Goal: Information Seeking & Learning: Check status

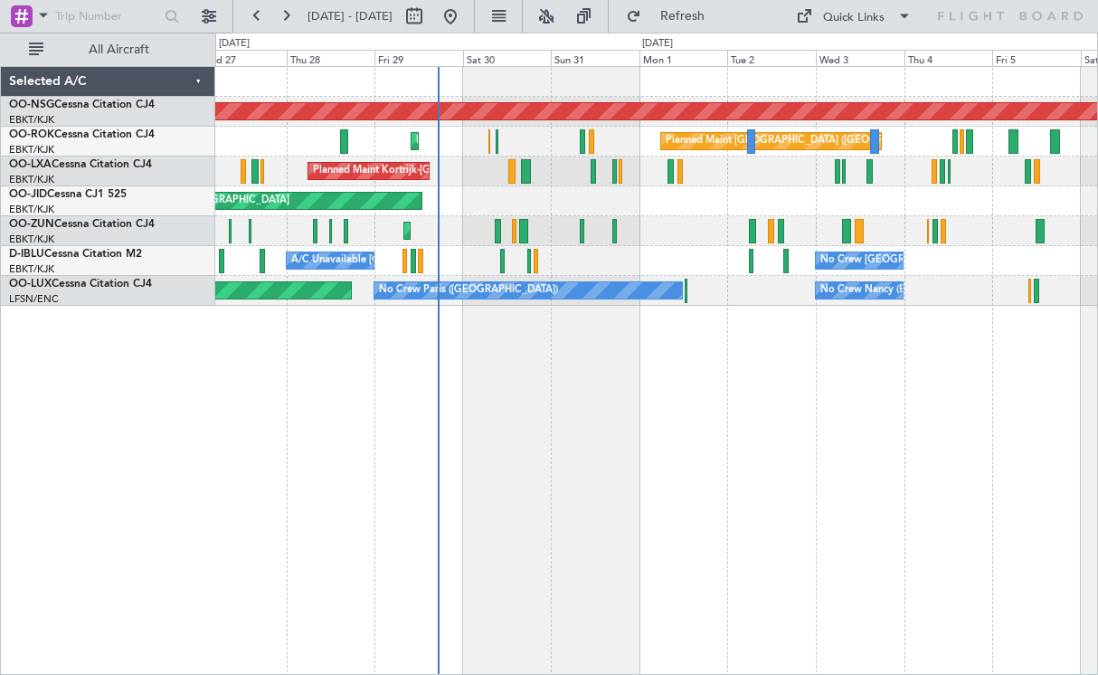
click at [661, 456] on div "Planned Maint [GEOGRAPHIC_DATA] ([GEOGRAPHIC_DATA]) Planned Maint [GEOGRAPHIC_D…" at bounding box center [656, 370] width 883 height 609
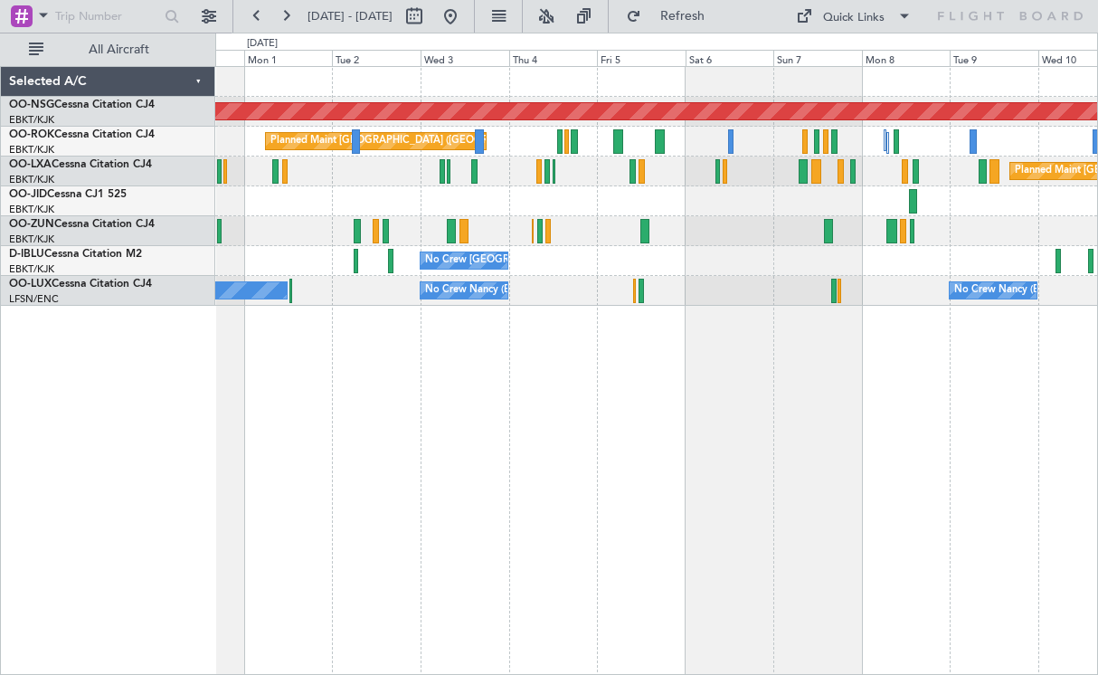
click at [693, 227] on div "Planned Maint [GEOGRAPHIC_DATA] ([GEOGRAPHIC_DATA]) Planned Maint [GEOGRAPHIC_D…" at bounding box center [656, 186] width 882 height 239
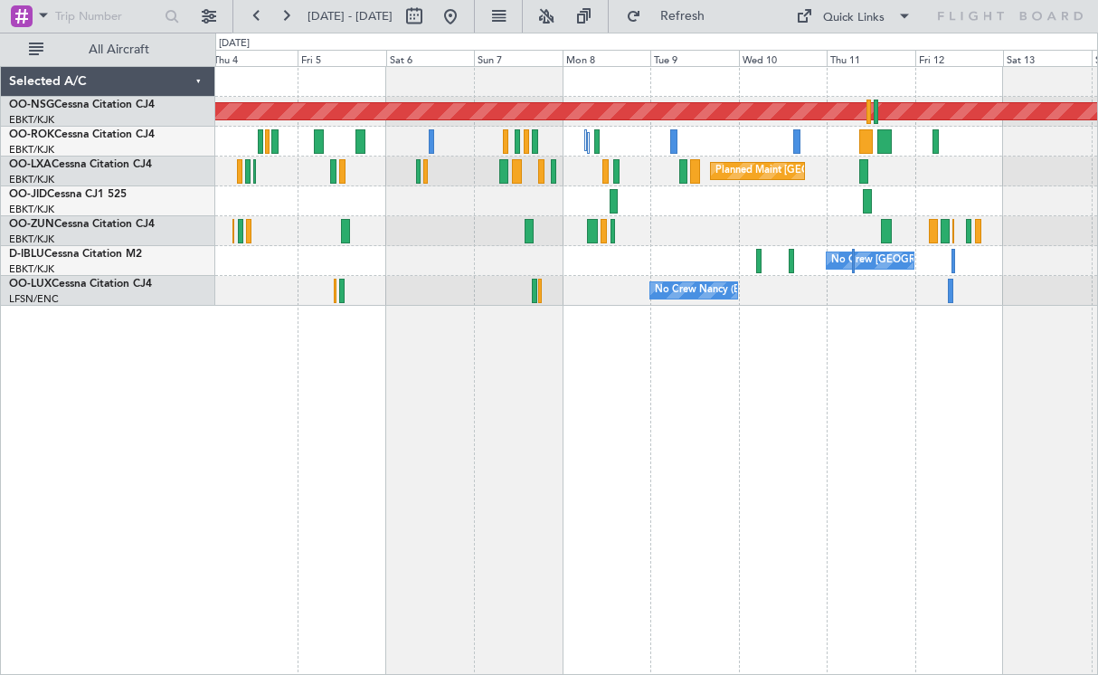
click at [670, 257] on div "Planned Maint [GEOGRAPHIC_DATA] ([GEOGRAPHIC_DATA]) Planned Maint [GEOGRAPHIC_D…" at bounding box center [656, 186] width 882 height 239
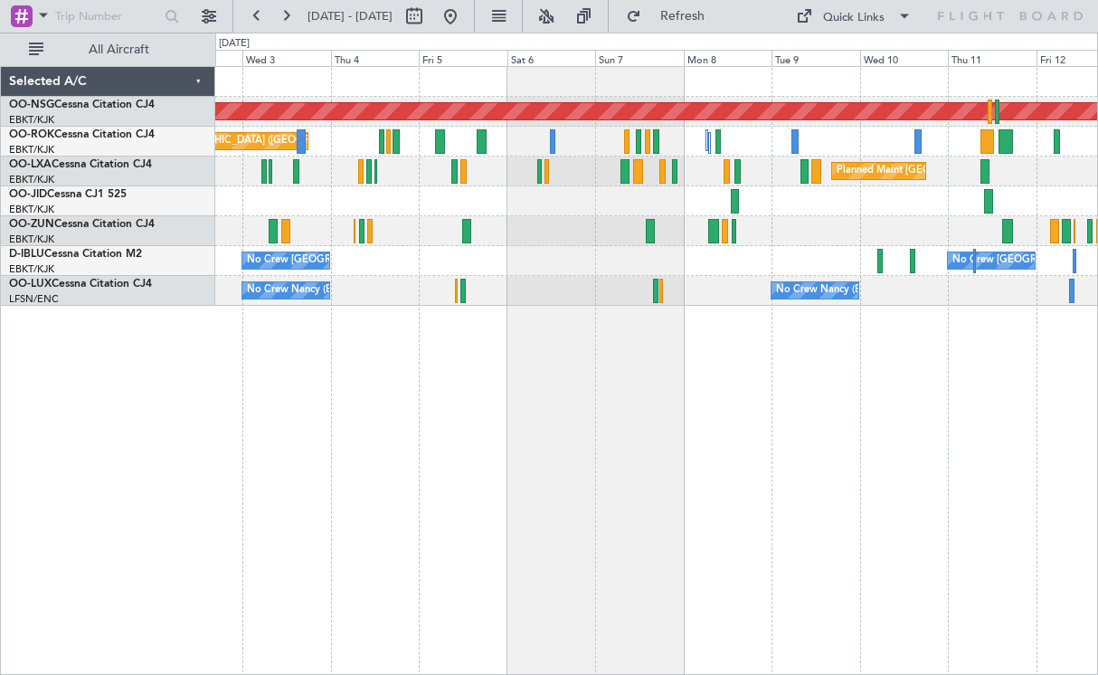
click at [615, 197] on div at bounding box center [656, 201] width 882 height 30
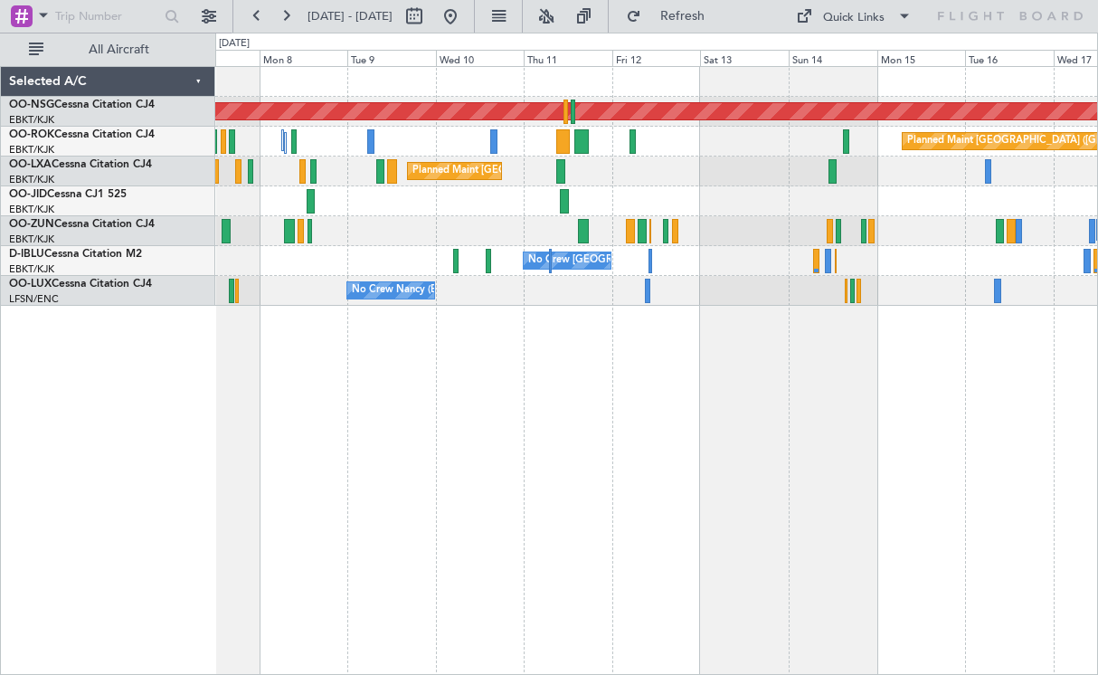
click at [317, 275] on div "Planned Maint [GEOGRAPHIC_DATA] ([GEOGRAPHIC_DATA]) Planned Maint [GEOGRAPHIC_D…" at bounding box center [656, 186] width 882 height 239
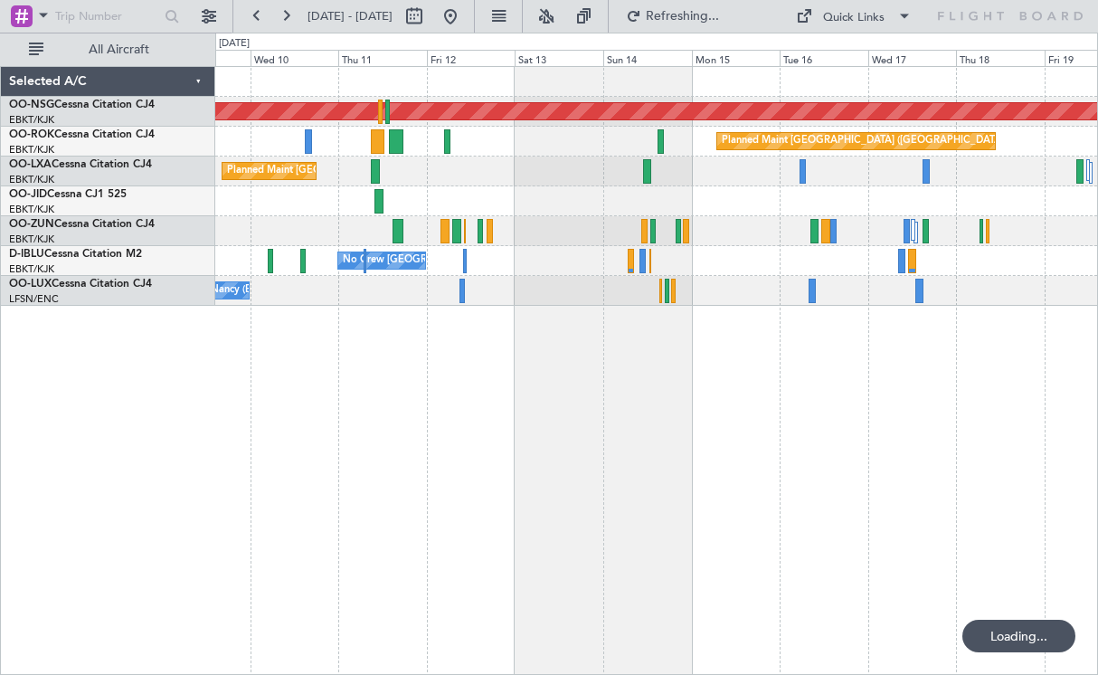
click at [377, 210] on div at bounding box center [656, 201] width 882 height 30
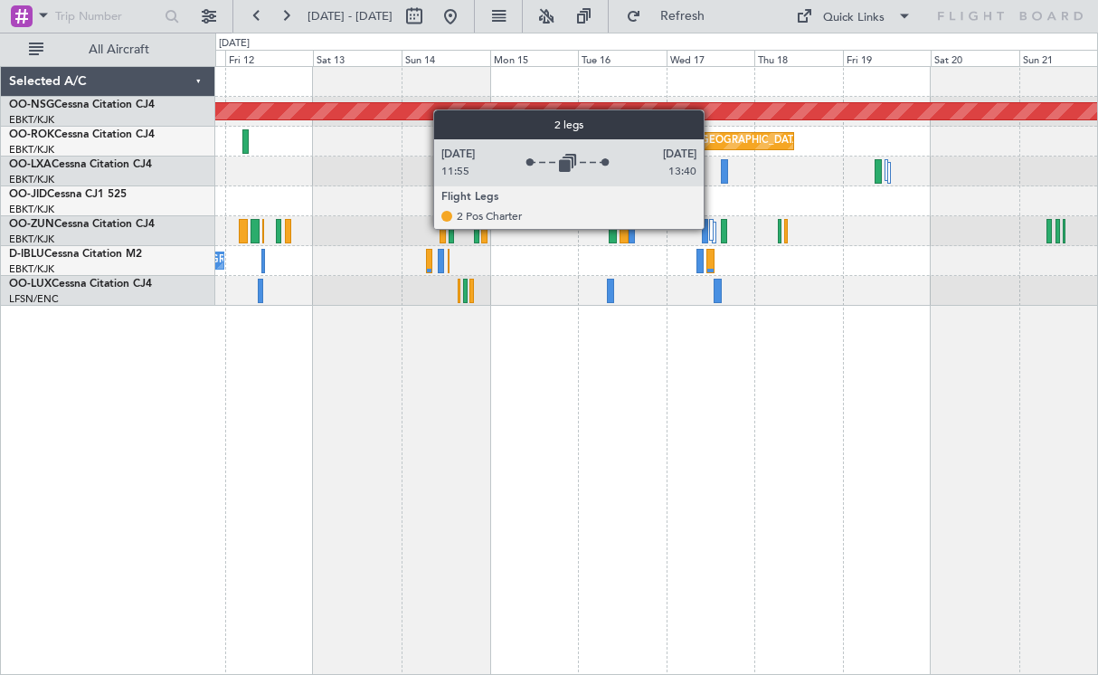
click at [712, 228] on div at bounding box center [711, 230] width 5 height 22
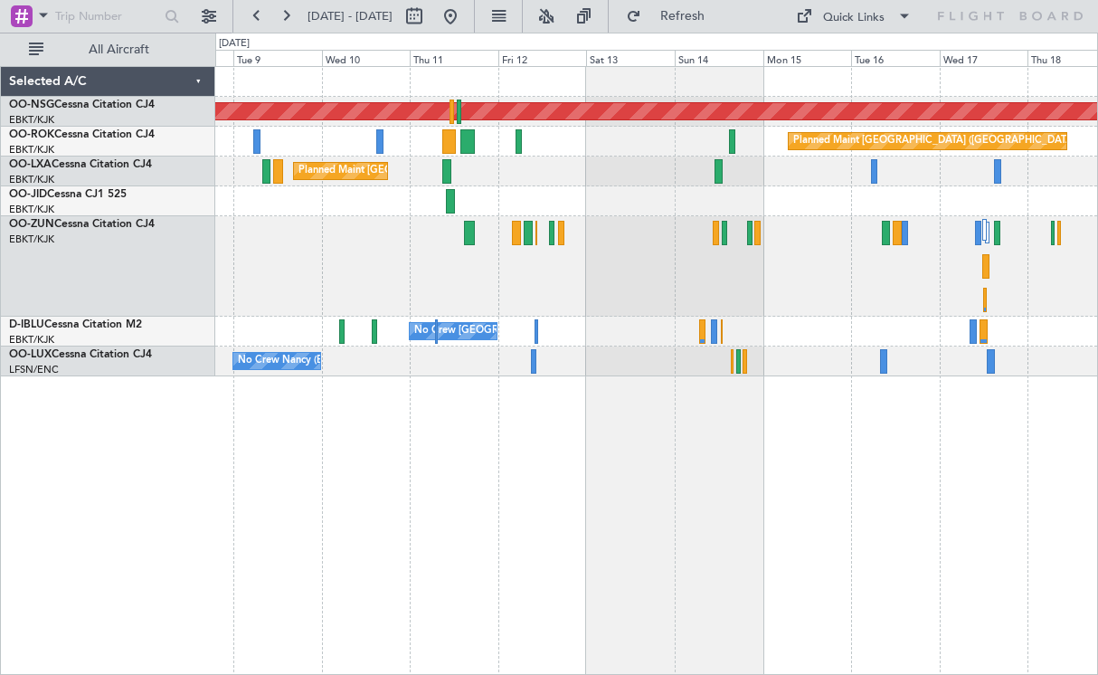
click at [692, 283] on div at bounding box center [656, 266] width 882 height 100
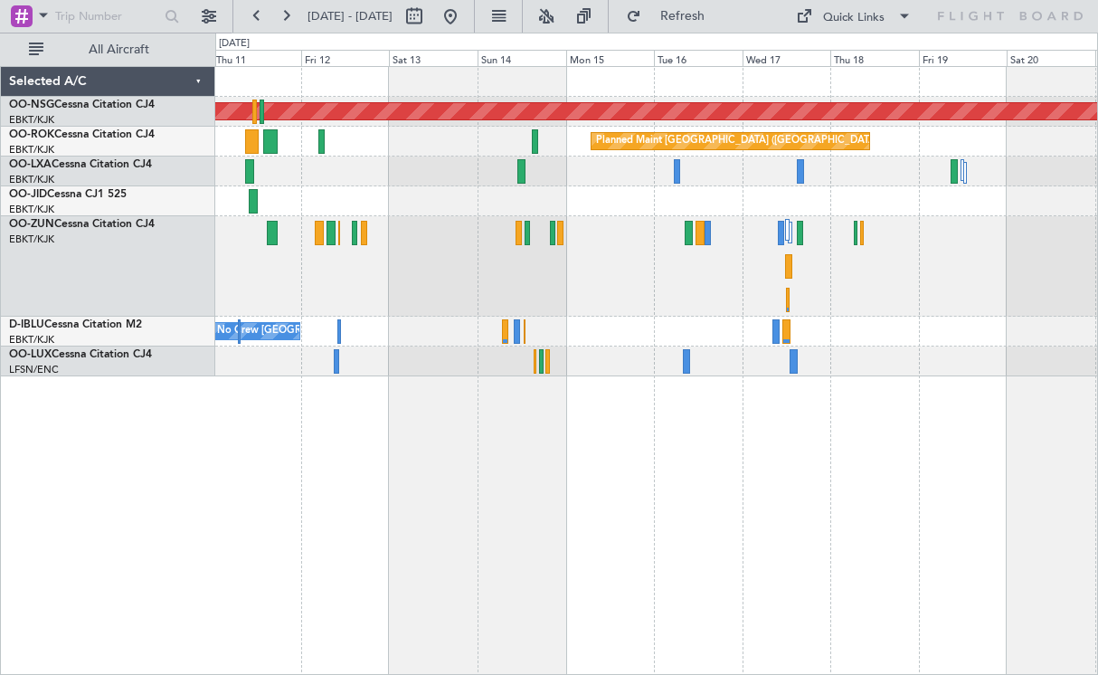
click at [826, 352] on div "Planned Maint [GEOGRAPHIC_DATA] ([GEOGRAPHIC_DATA]) Planned Maint [GEOGRAPHIC_D…" at bounding box center [656, 221] width 882 height 309
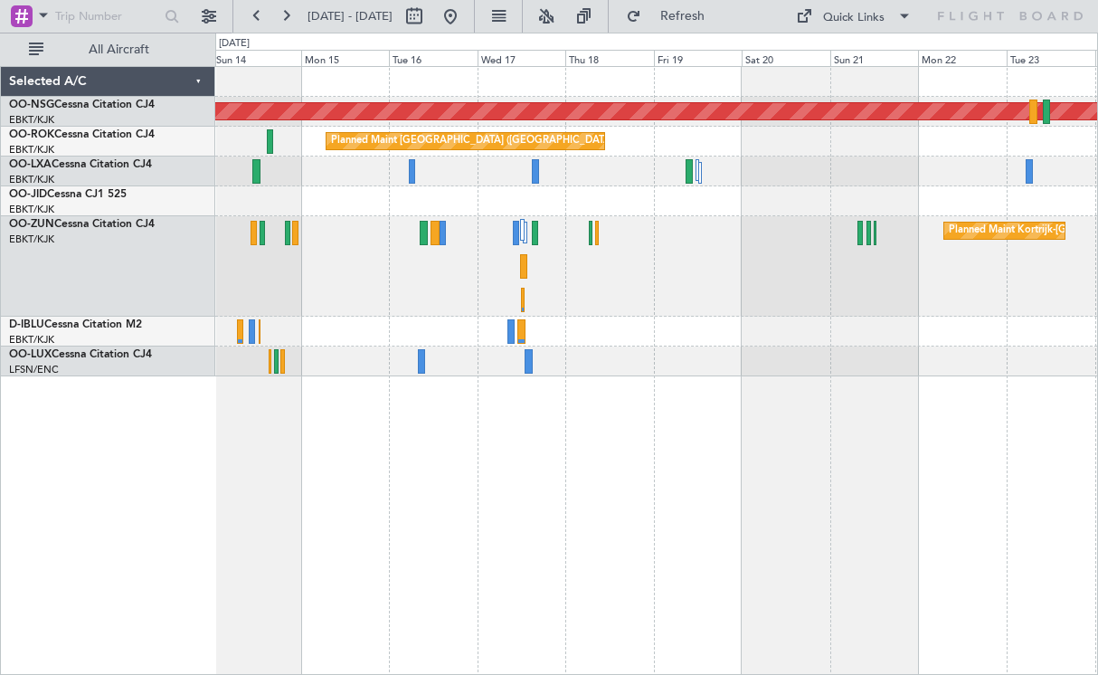
click at [655, 287] on div "Planned Maint Kortrijk-[GEOGRAPHIC_DATA]" at bounding box center [656, 266] width 882 height 100
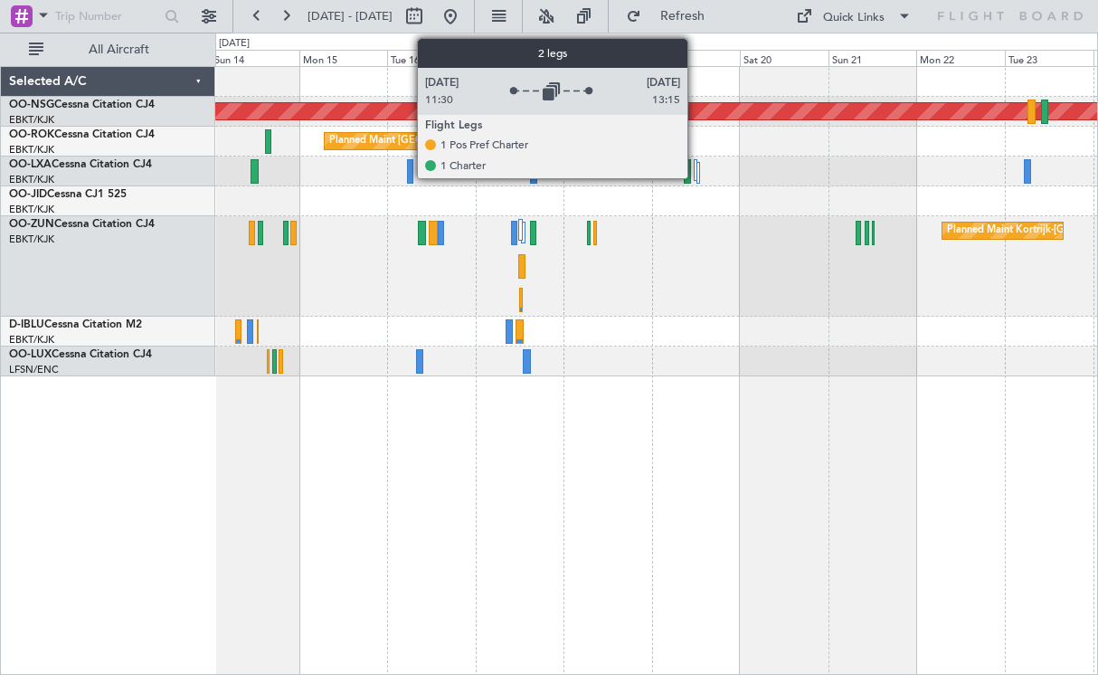
click at [695, 165] on div at bounding box center [696, 170] width 5 height 22
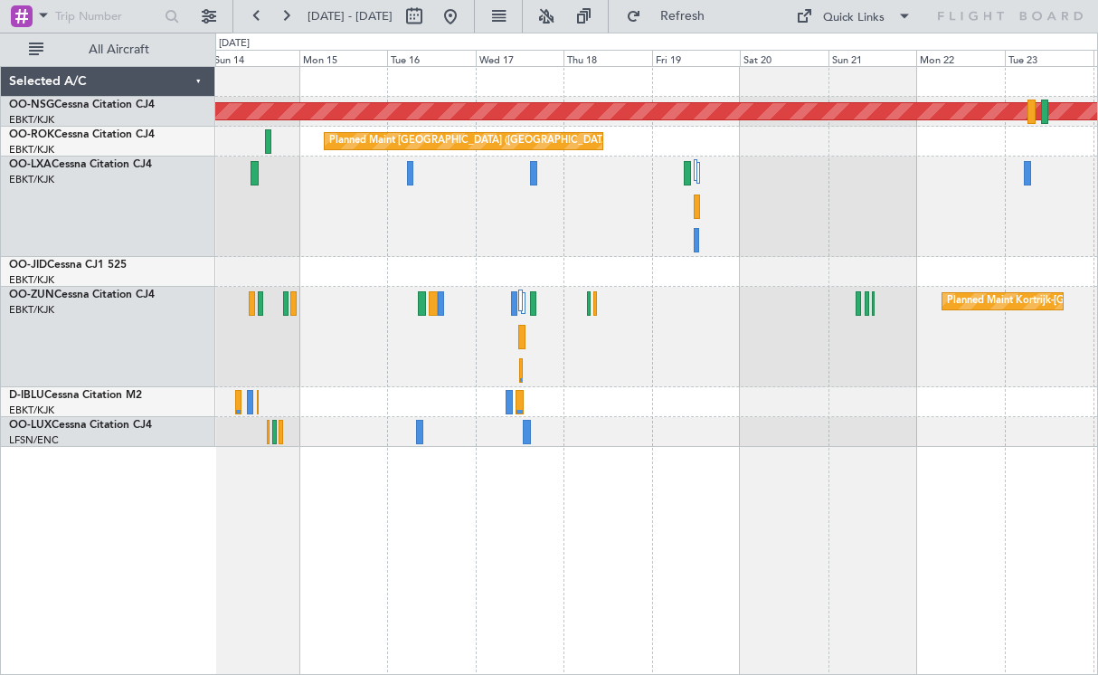
click at [638, 275] on div "Planned Maint [GEOGRAPHIC_DATA] ([GEOGRAPHIC_DATA]) Planned Maint [GEOGRAPHIC_D…" at bounding box center [656, 257] width 882 height 380
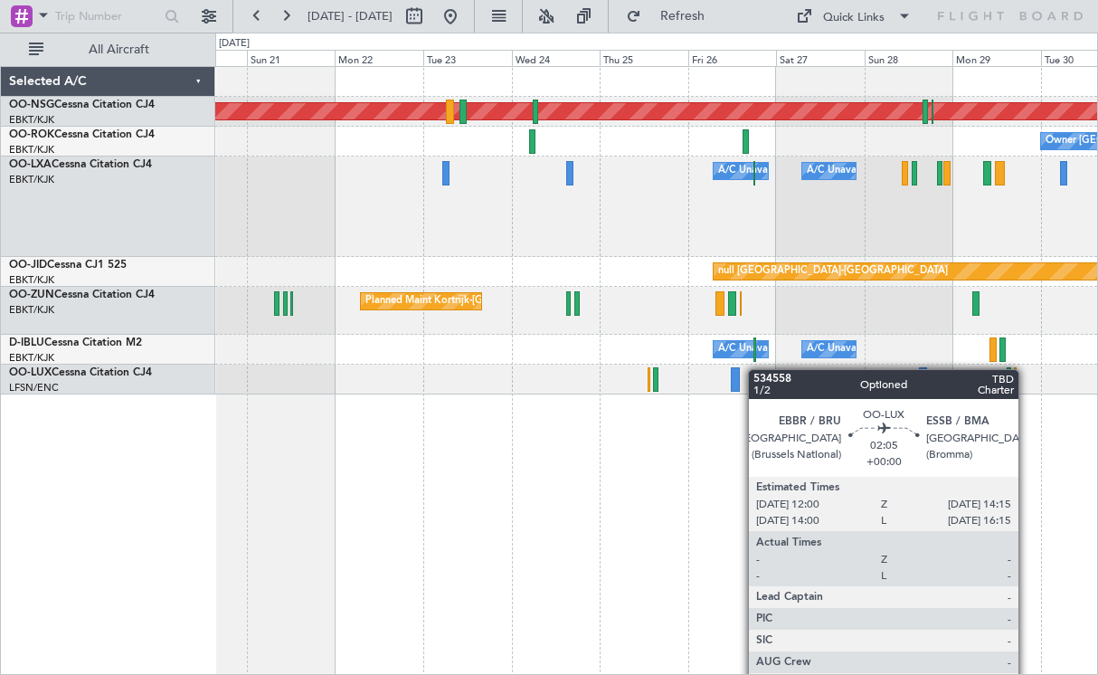
click at [725, 369] on div "Planned Maint [GEOGRAPHIC_DATA] ([GEOGRAPHIC_DATA]) Owner [GEOGRAPHIC_DATA]-[GE…" at bounding box center [656, 230] width 882 height 327
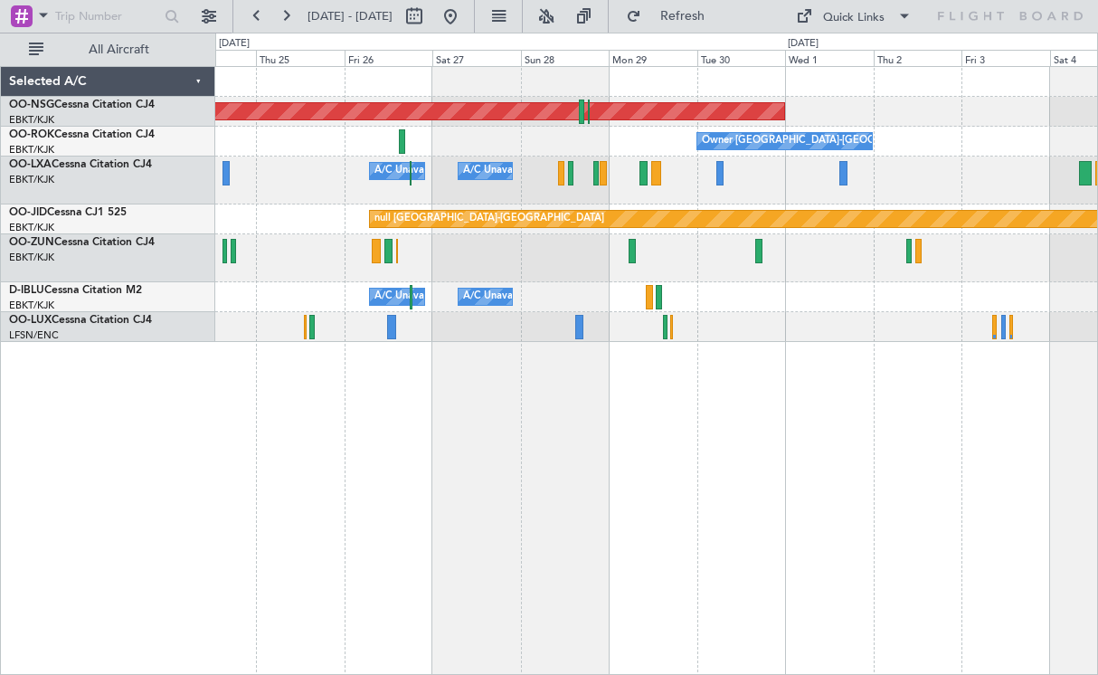
click at [727, 249] on div "Planned Maint Kortrijk-[GEOGRAPHIC_DATA]" at bounding box center [656, 258] width 882 height 48
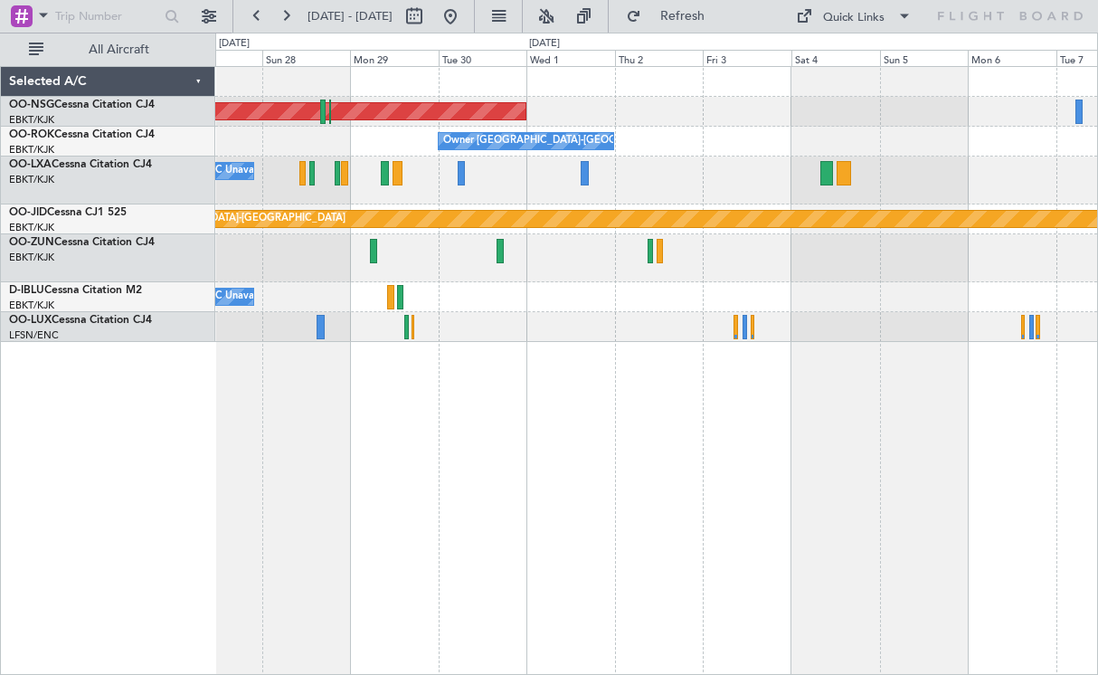
click at [790, 275] on div at bounding box center [656, 258] width 882 height 48
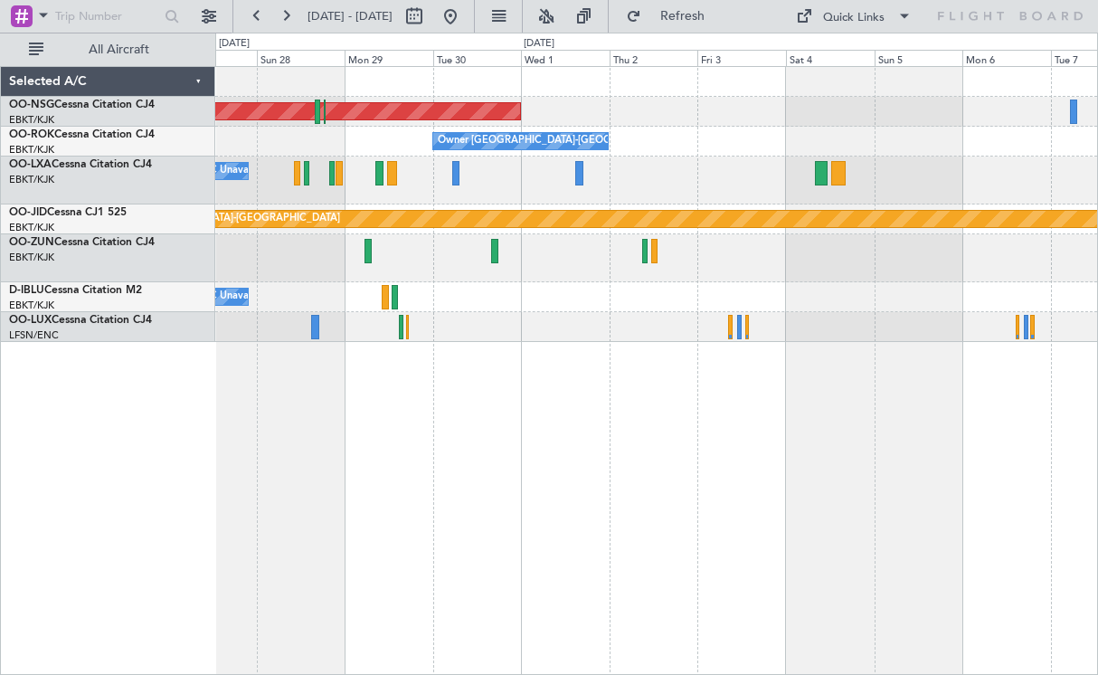
click at [670, 128] on div "Planned Maint [GEOGRAPHIC_DATA] ([GEOGRAPHIC_DATA]) Owner [GEOGRAPHIC_DATA]-[GE…" at bounding box center [656, 204] width 882 height 275
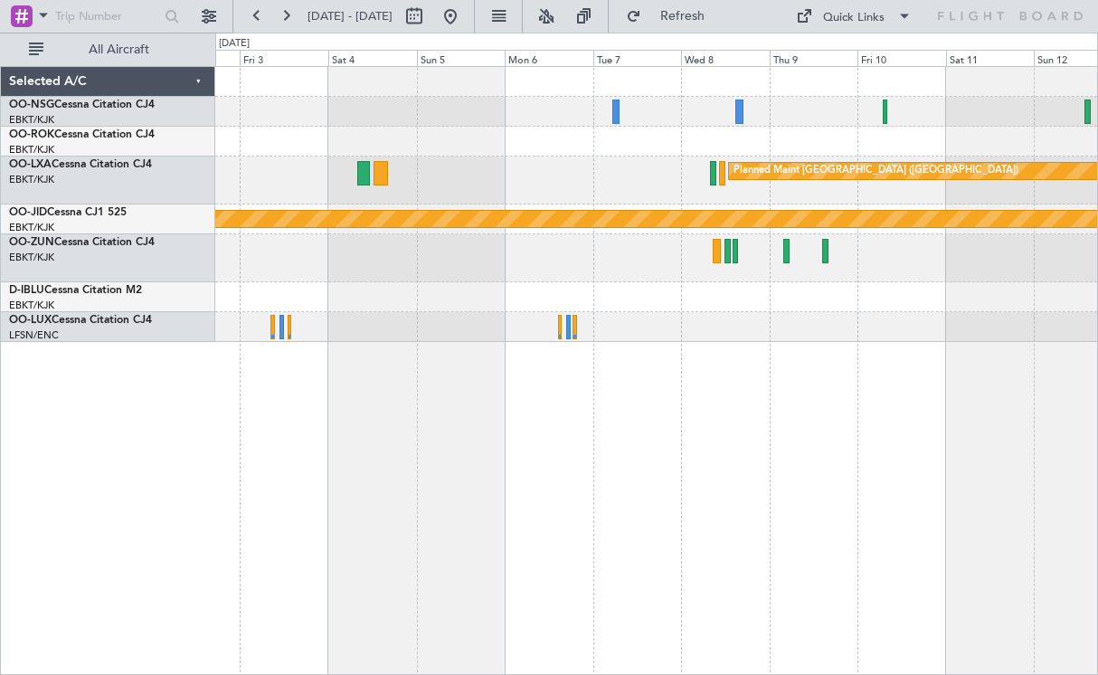
click at [716, 282] on div "Planned Maint [GEOGRAPHIC_DATA] ([GEOGRAPHIC_DATA]) Owner [GEOGRAPHIC_DATA]-[GE…" at bounding box center [656, 204] width 882 height 275
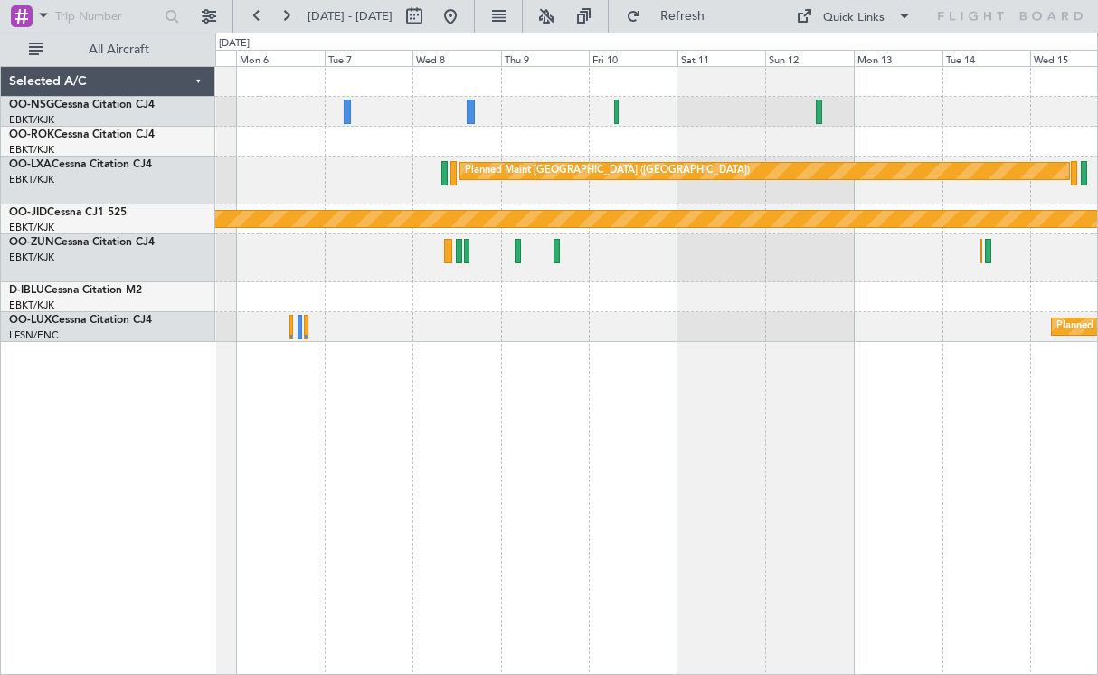
click at [929, 317] on div "Planned Maint [GEOGRAPHIC_DATA] ([GEOGRAPHIC_DATA]) null [GEOGRAPHIC_DATA]-[GEO…" at bounding box center [656, 204] width 882 height 275
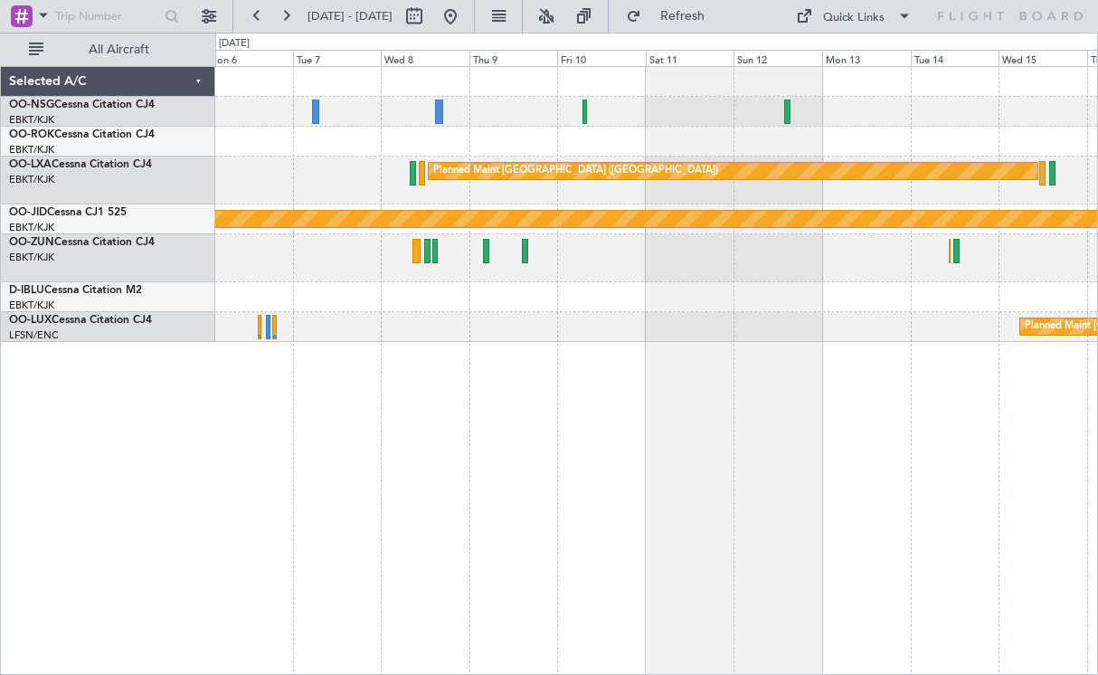
click at [664, 324] on div "Planned Maint [GEOGRAPHIC_DATA] ([GEOGRAPHIC_DATA]) null [GEOGRAPHIC_DATA]-[GEO…" at bounding box center [656, 204] width 882 height 275
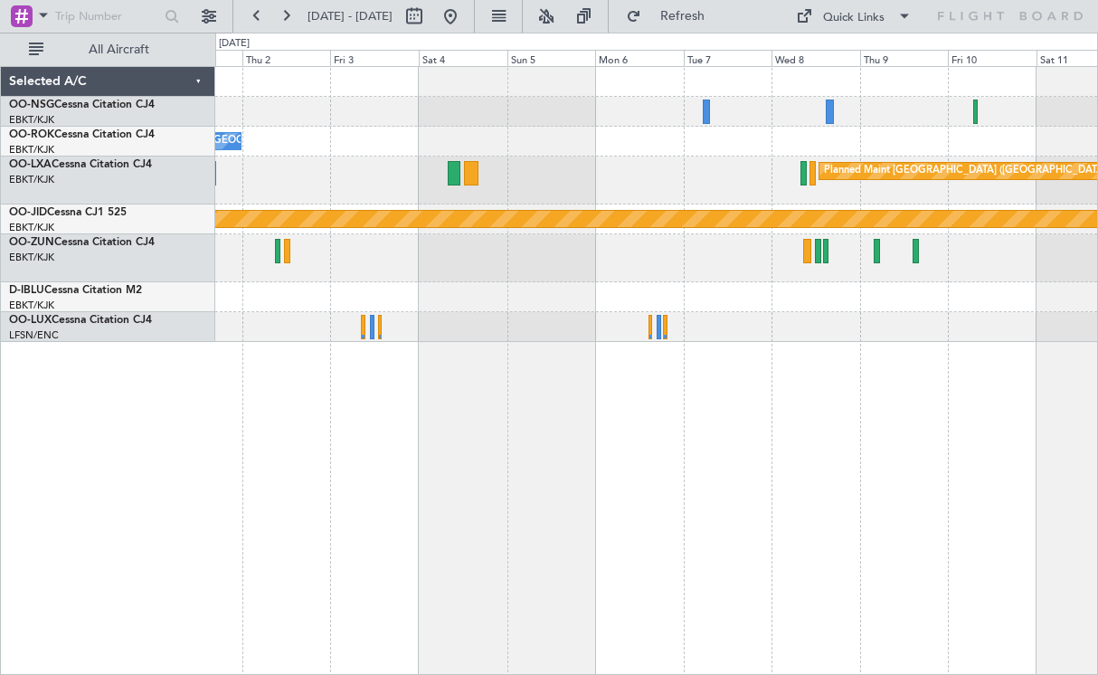
click at [756, 312] on div at bounding box center [656, 297] width 882 height 30
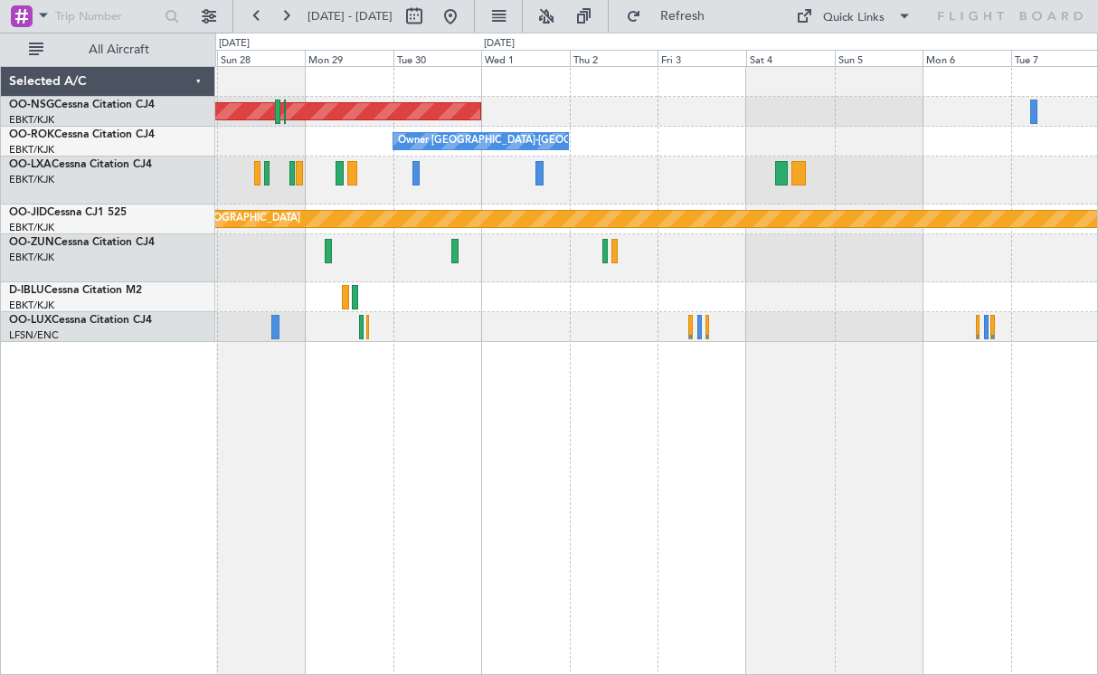
click at [832, 276] on div at bounding box center [656, 258] width 882 height 48
